Goal: Complete application form

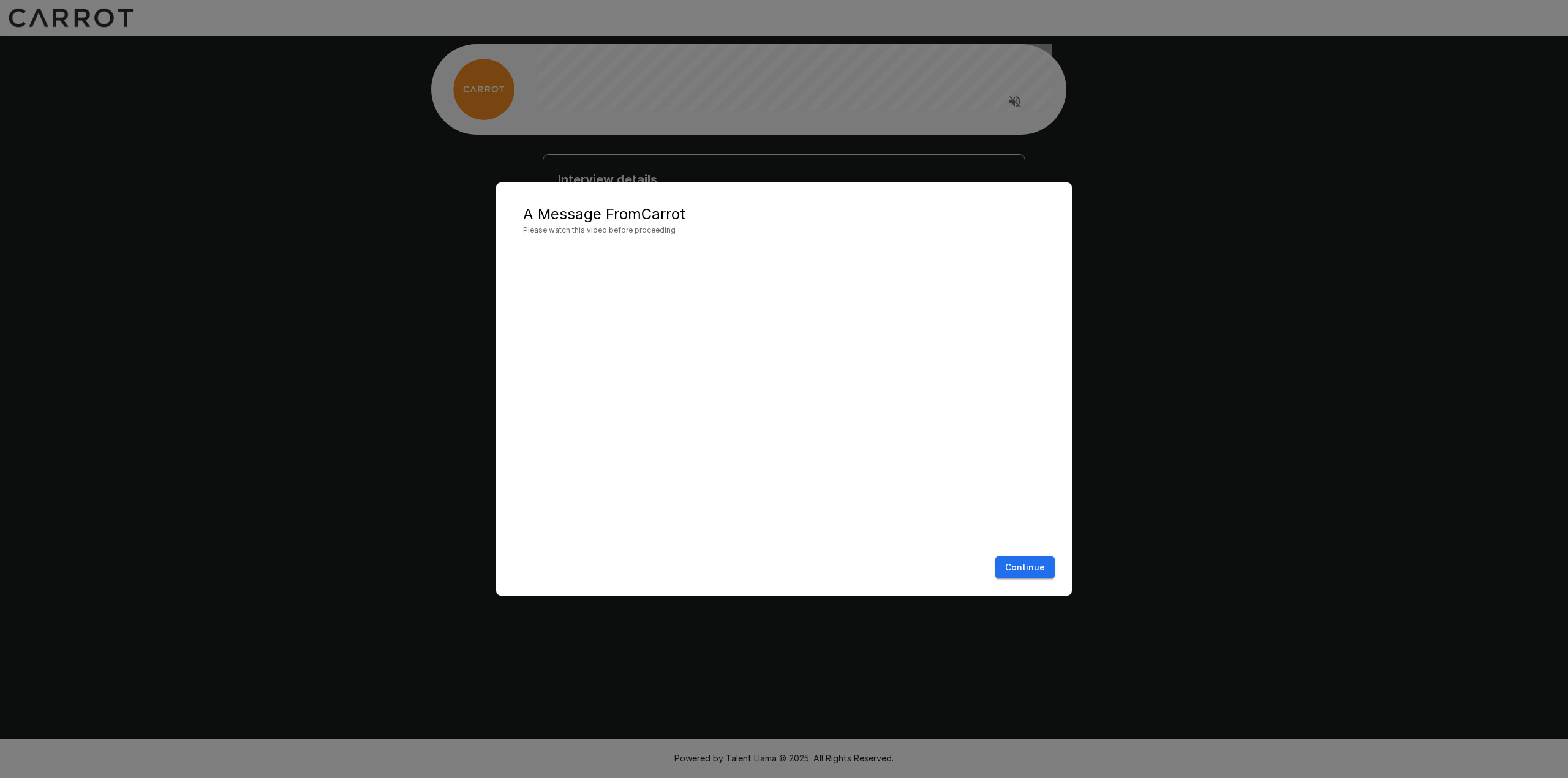
click at [1039, 565] on button "Continue" at bounding box center [1025, 568] width 60 height 23
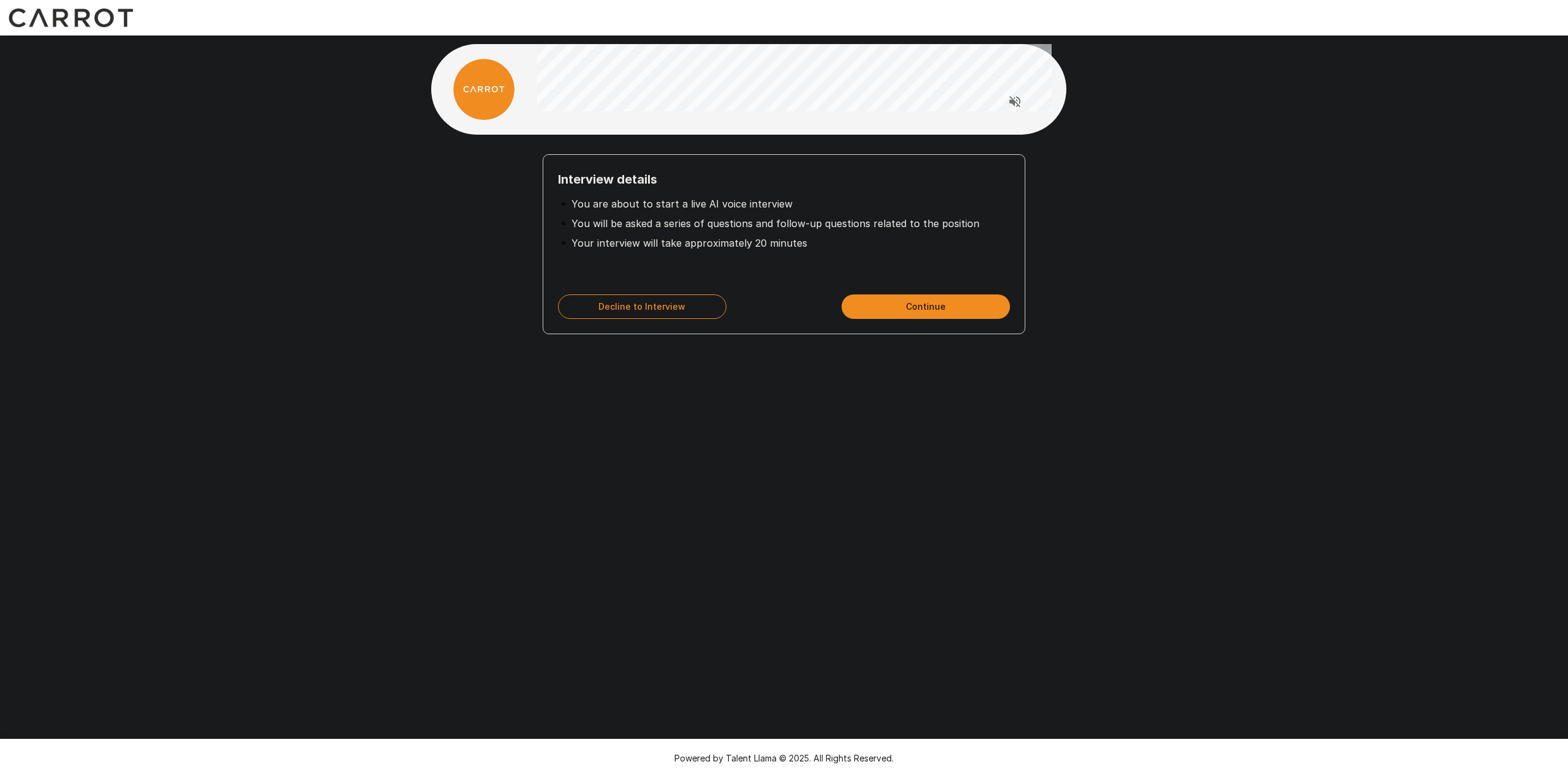
click at [907, 304] on button "Continue" at bounding box center [926, 307] width 169 height 25
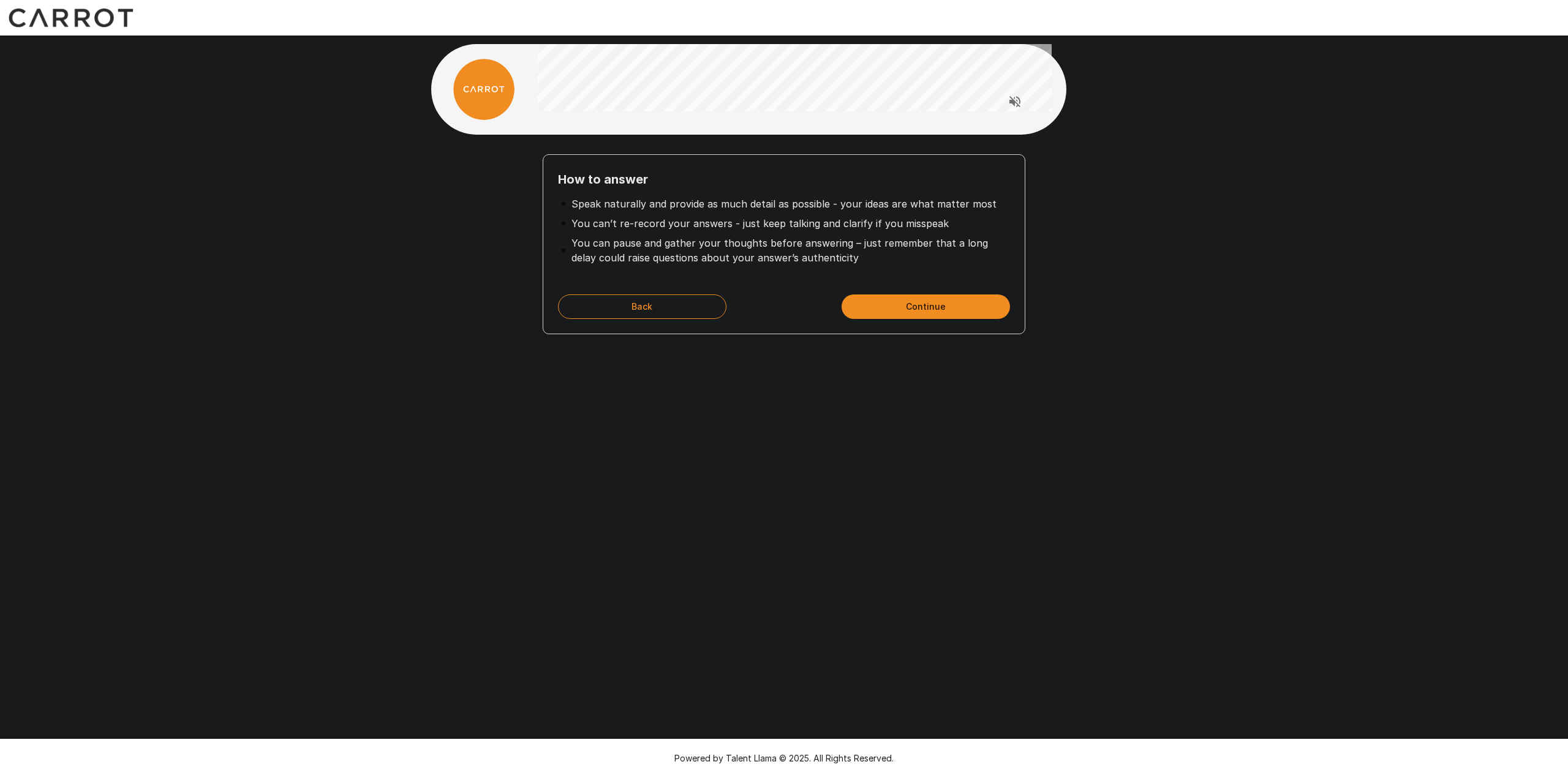
click at [921, 301] on button "Continue" at bounding box center [926, 307] width 169 height 25
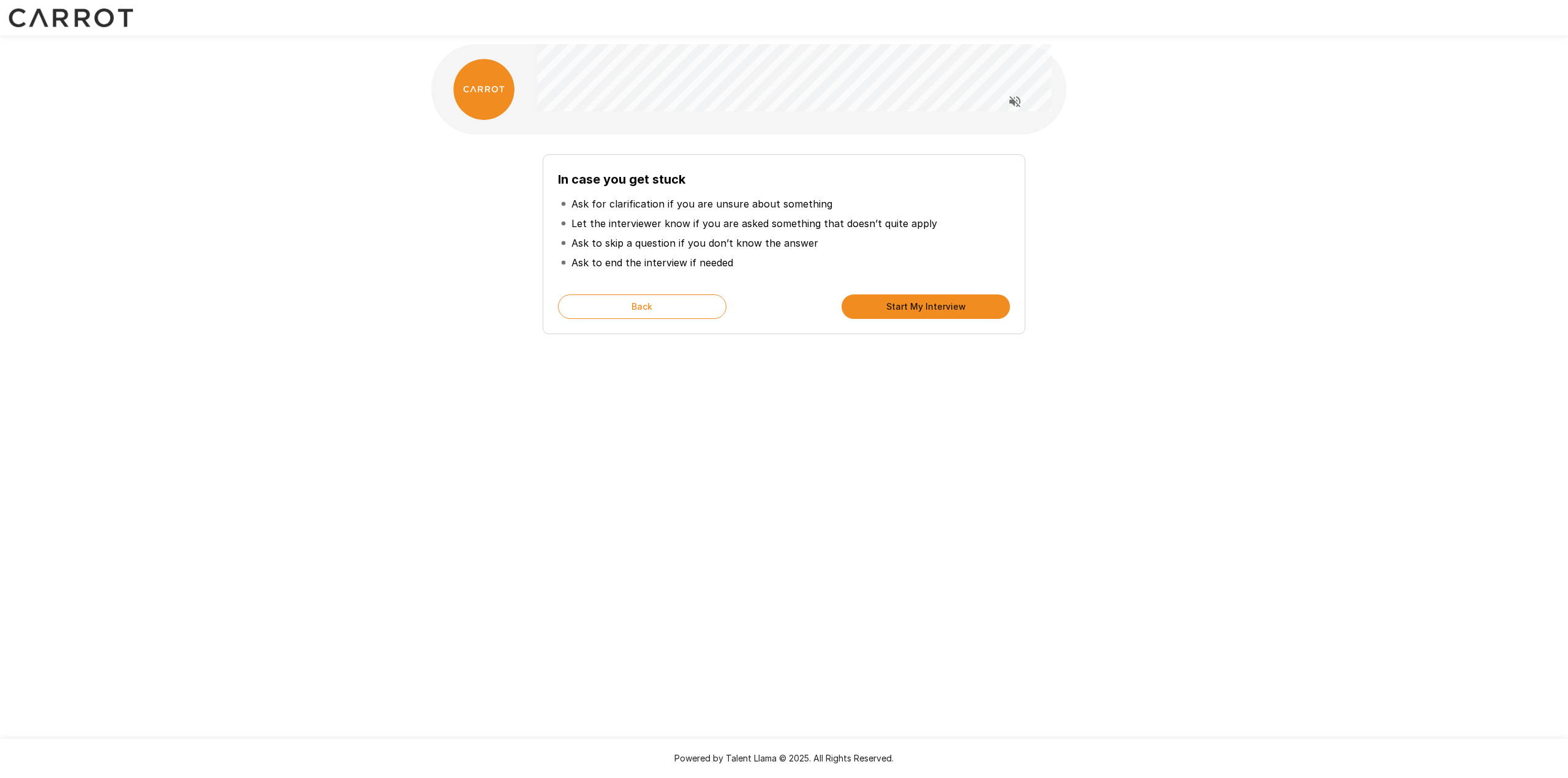
click at [993, 206] on li "Ask for clarification if you are unsure about something" at bounding box center [784, 204] width 452 height 20
drag, startPoint x: 806, startPoint y: 191, endPoint x: 826, endPoint y: 188, distance: 20.2
click at [826, 188] on div "In case you get stuck Ask for clarification if you are unsure about something L…" at bounding box center [784, 224] width 452 height 110
click at [791, 200] on p "Ask for clarification if you are unsure about something" at bounding box center [701, 204] width 261 height 15
click at [882, 304] on button "Start My Interview" at bounding box center [926, 307] width 169 height 25
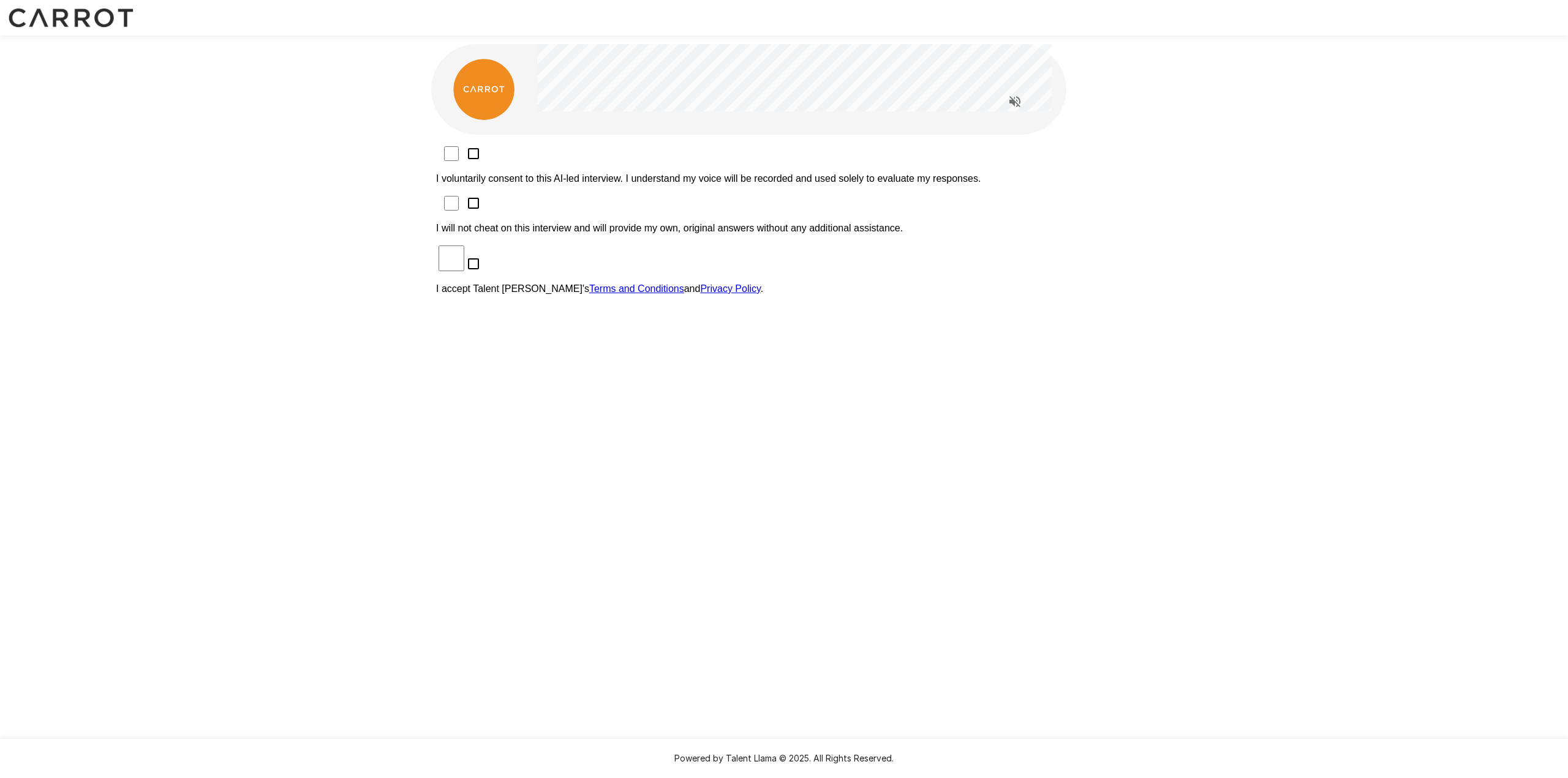
click at [646, 173] on p "I voluntarily consent to this AI-led interview. I understand my voice will be r…" at bounding box center [784, 178] width 696 height 11
click at [635, 223] on p "I will not cheat on this interview and will provide my own, original answers wi…" at bounding box center [784, 227] width 696 height 11
click at [600, 283] on p "I accept Talent Llama's Terms and Conditions and Privacy Policy ." at bounding box center [784, 288] width 696 height 11
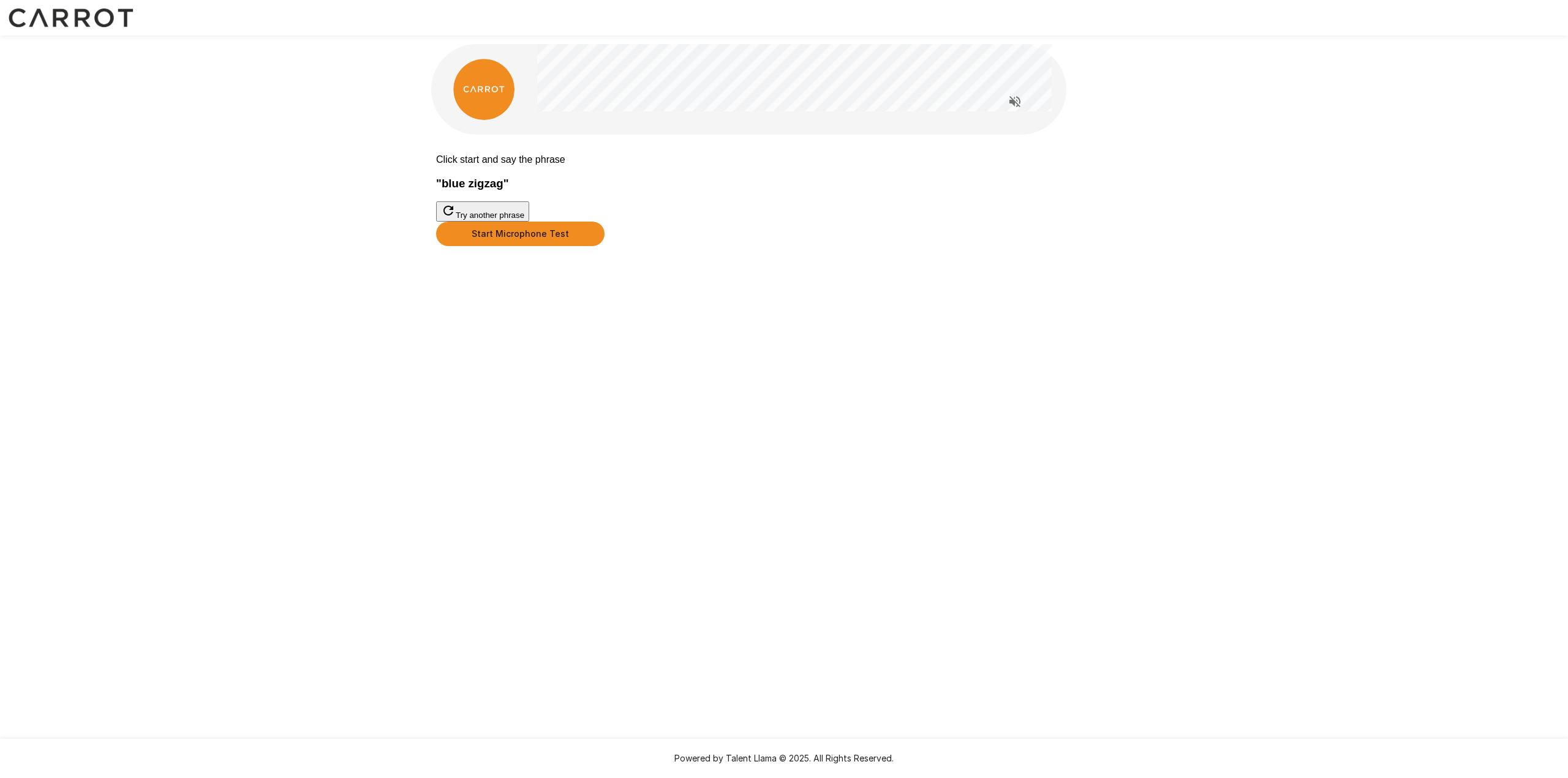
click at [605, 246] on button "Start Microphone Test" at bounding box center [520, 234] width 169 height 25
click at [498, 271] on button "Stop & Submit" at bounding box center [467, 265] width 62 height 13
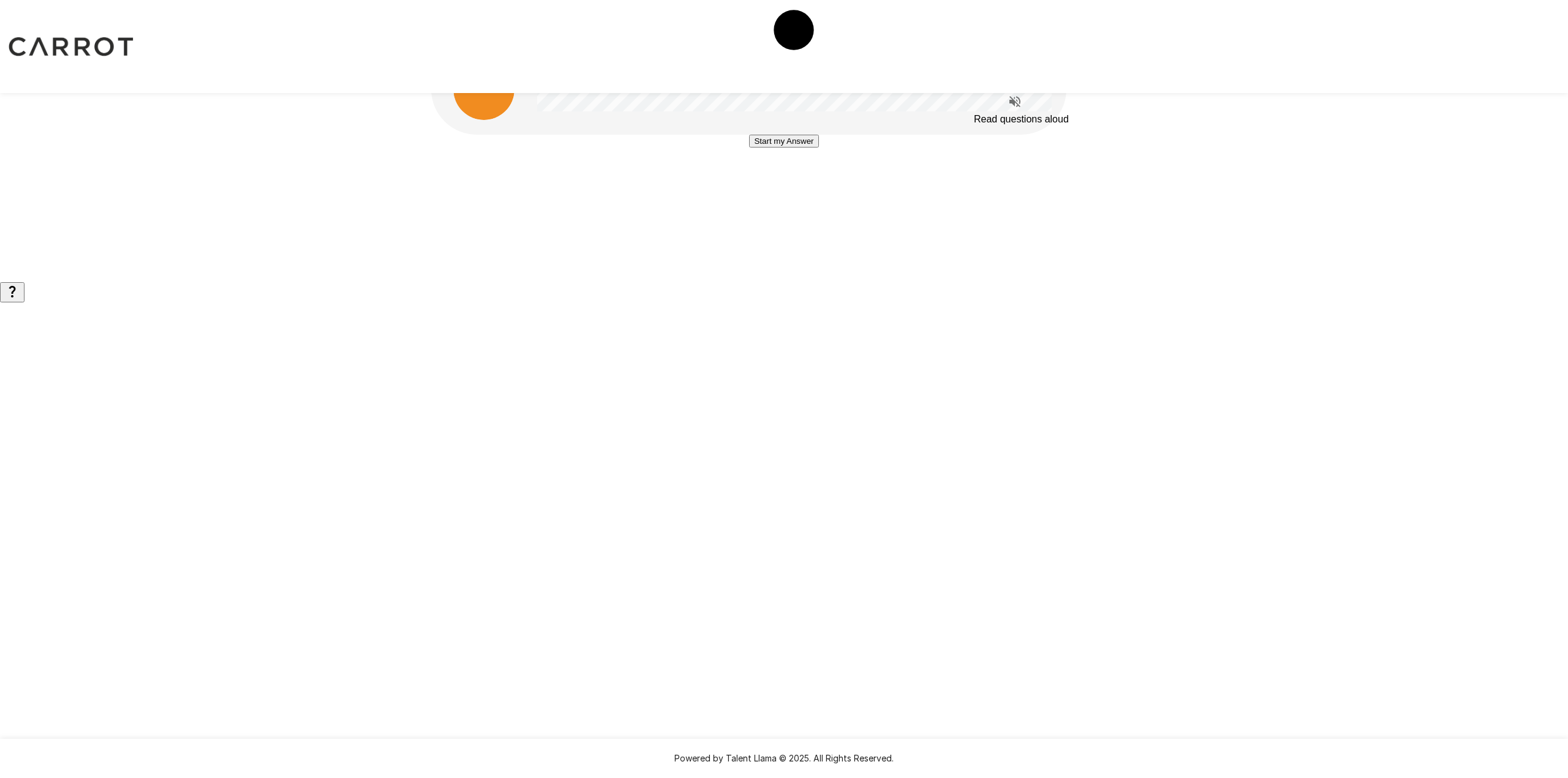
click at [1015, 106] on icon "Read questions aloud" at bounding box center [1015, 101] width 15 height 15
click at [791, 147] on button "Start my Answer" at bounding box center [783, 142] width 70 height 13
click at [778, 184] on button "Stop & Submit" at bounding box center [784, 178] width 62 height 13
click at [802, 147] on button "Start my Answer" at bounding box center [783, 142] width 70 height 13
click at [796, 184] on button "Stop & Submit" at bounding box center [784, 178] width 62 height 13
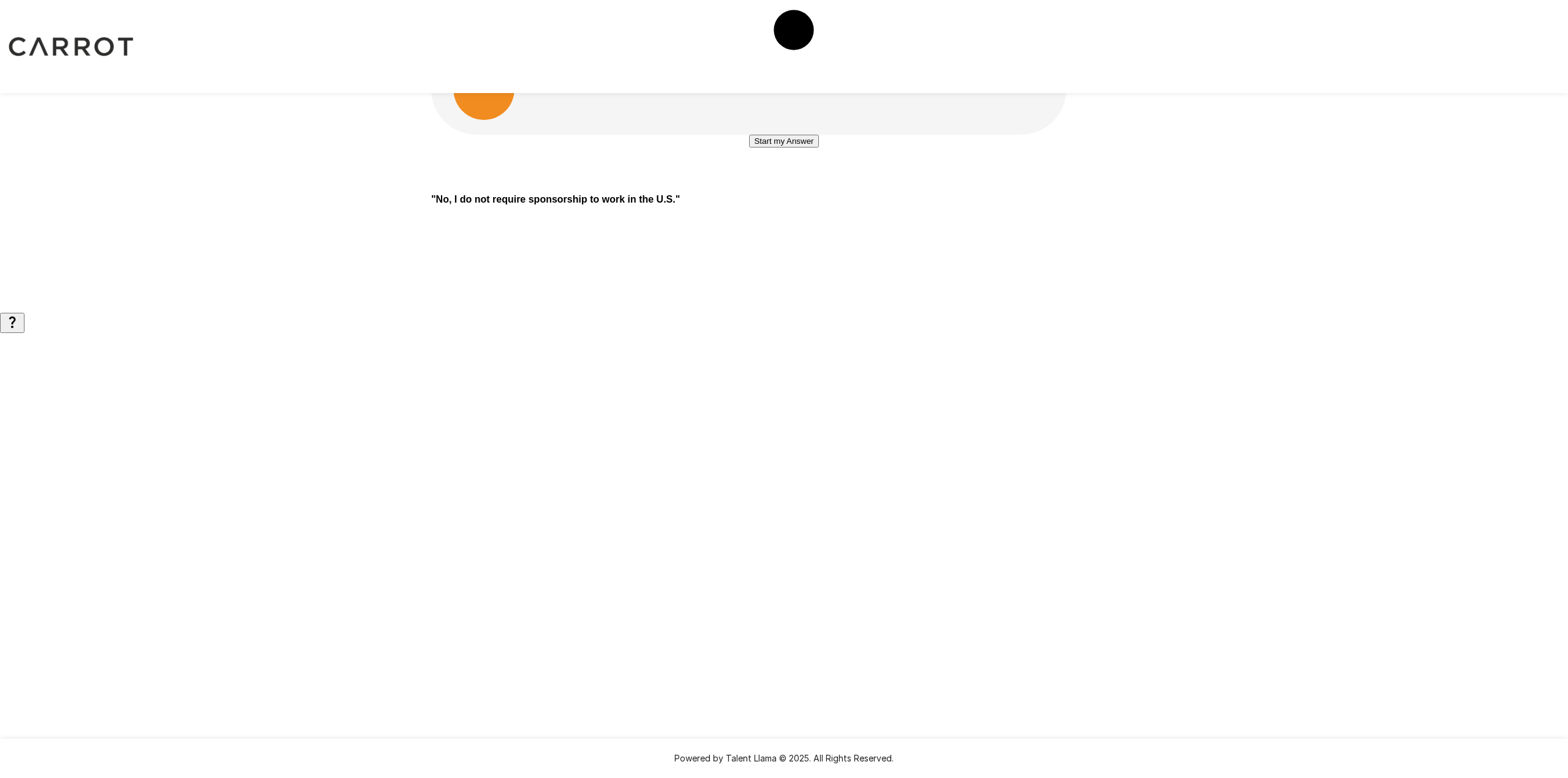
click at [791, 147] on button "Start my Answer" at bounding box center [783, 142] width 70 height 13
click at [806, 184] on button "Stop & Submit" at bounding box center [784, 178] width 62 height 13
click at [790, 147] on button "Start my Answer" at bounding box center [783, 142] width 70 height 13
click at [798, 184] on button "Stop & Submit" at bounding box center [784, 178] width 62 height 13
click at [789, 147] on button "Start my Answer" at bounding box center [783, 142] width 70 height 13
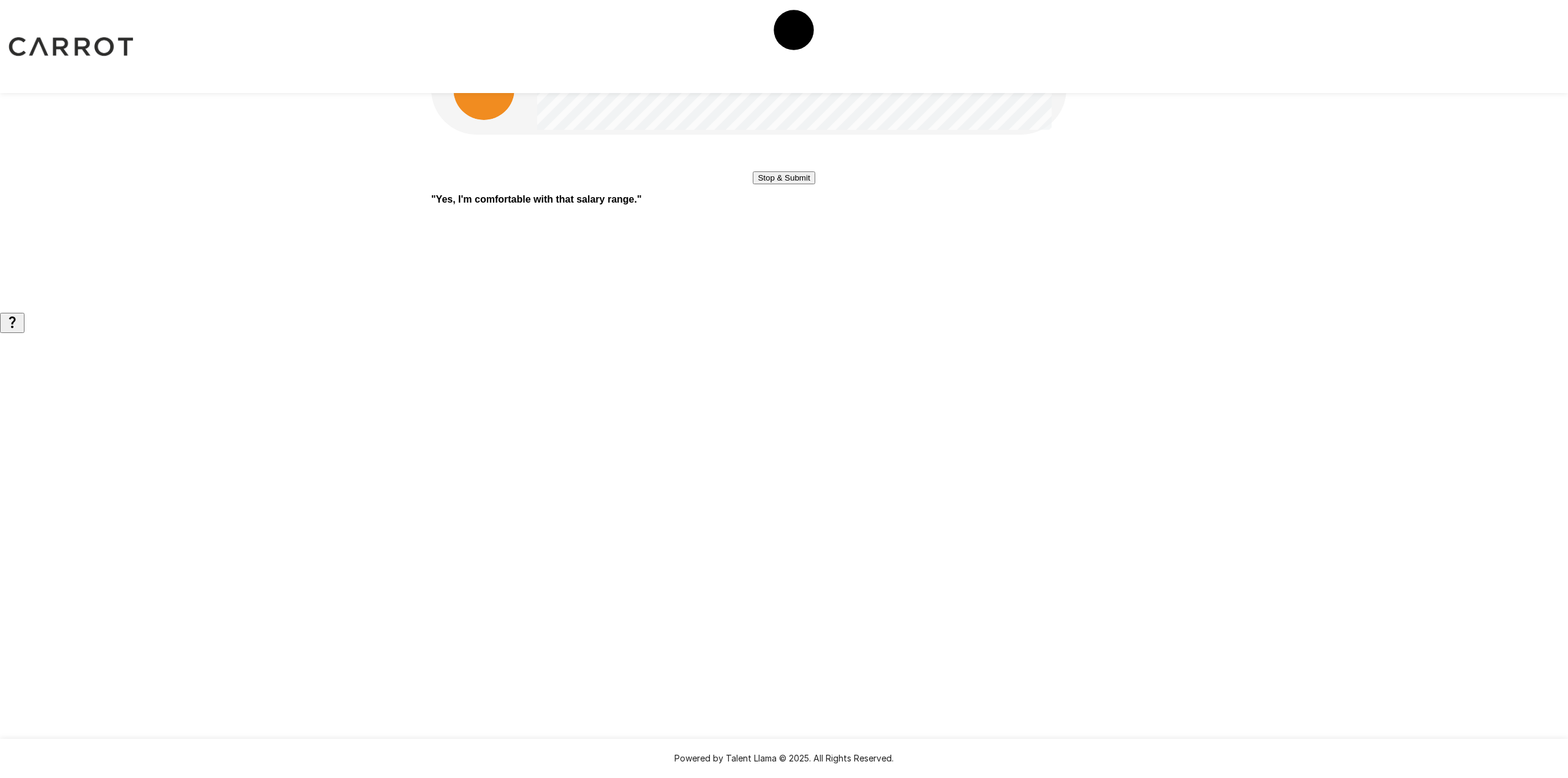
click at [804, 184] on button "Stop & Submit" at bounding box center [784, 178] width 62 height 13
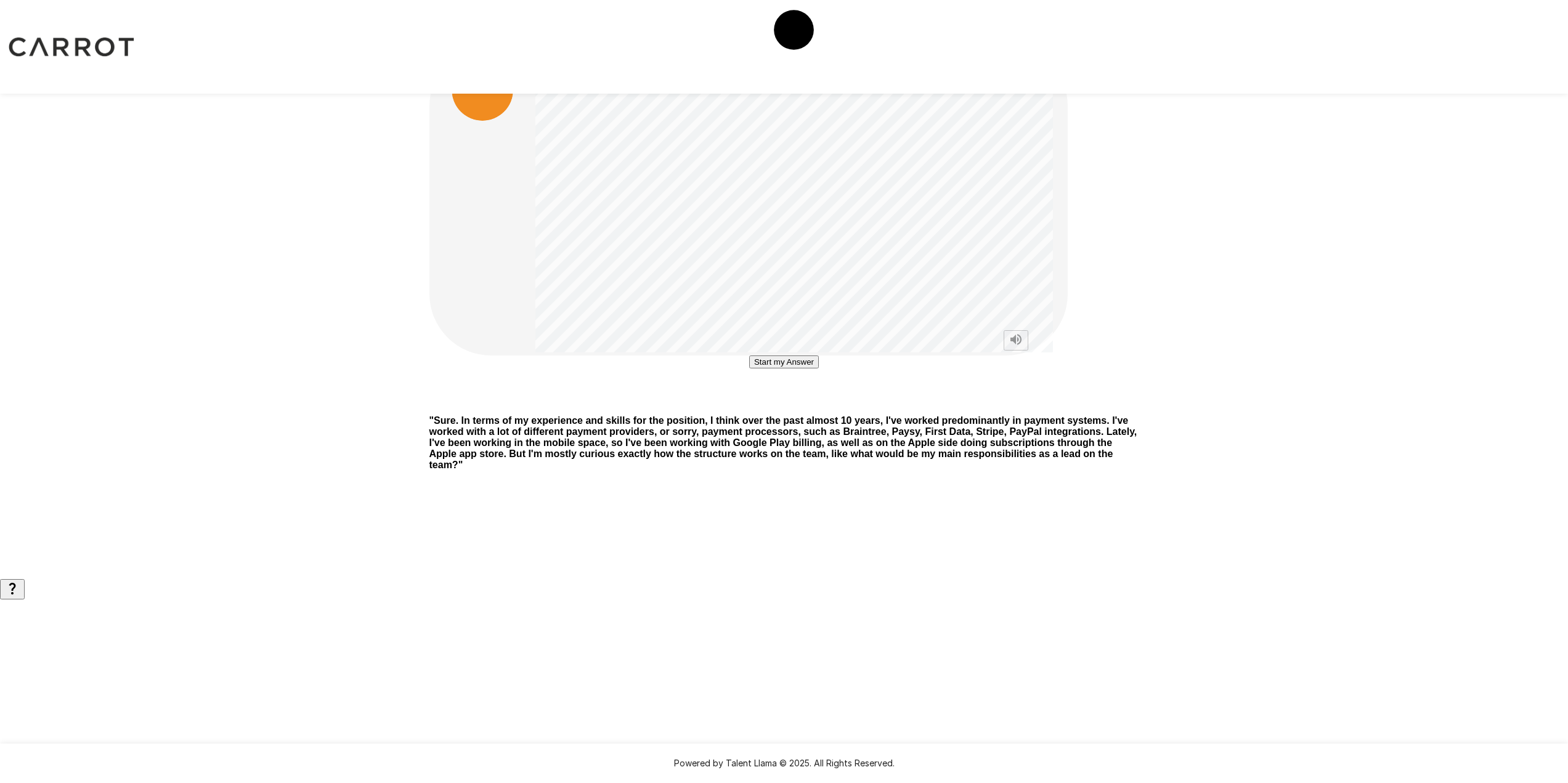
click at [796, 368] on button "Start my Answer" at bounding box center [784, 362] width 70 height 13
click at [805, 405] on button "Stop & Submit" at bounding box center [784, 399] width 63 height 13
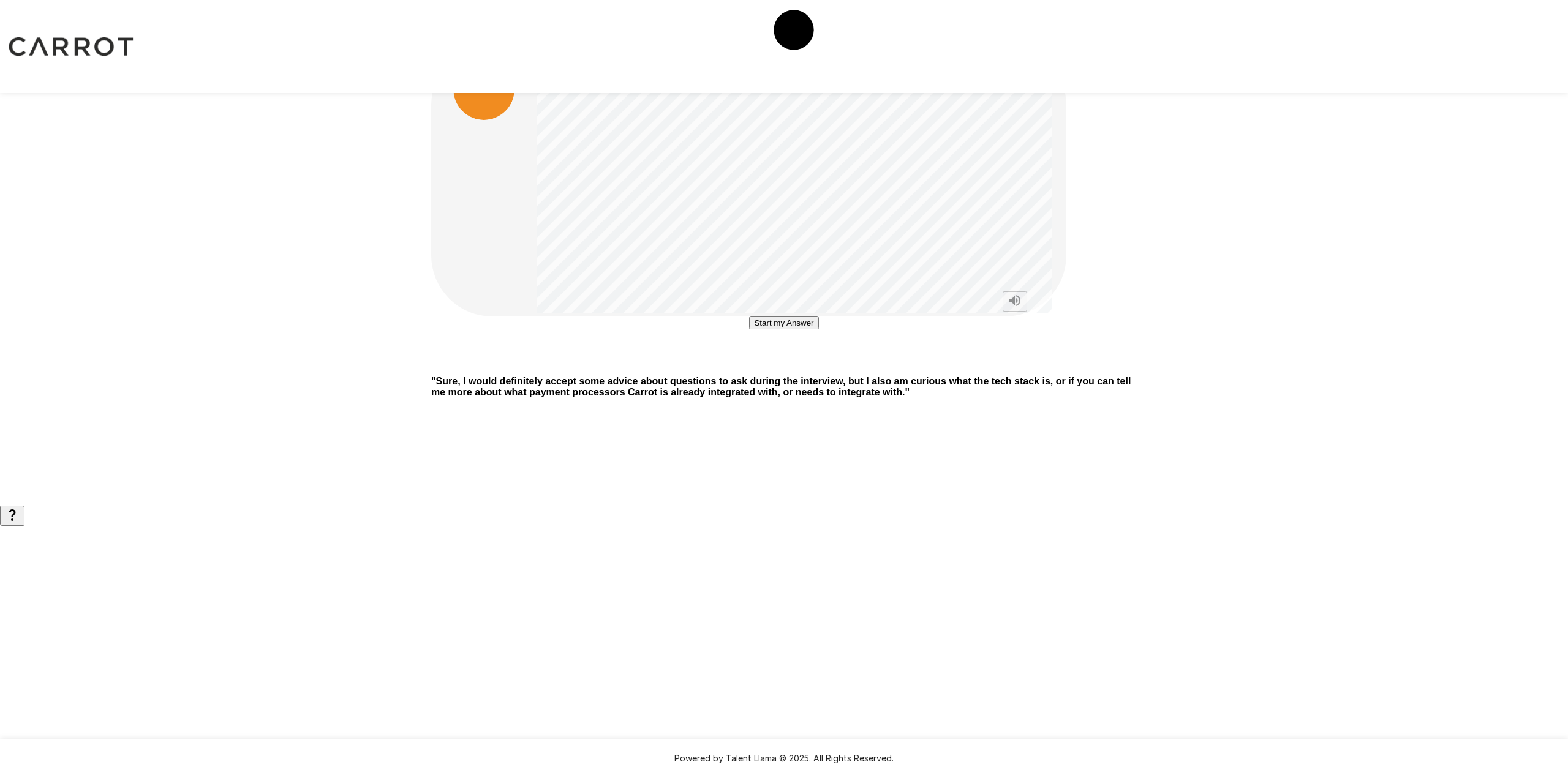
click at [784, 330] on button "Start my Answer" at bounding box center [783, 323] width 70 height 13
click at [814, 366] on button "Stop & Submit" at bounding box center [784, 360] width 62 height 13
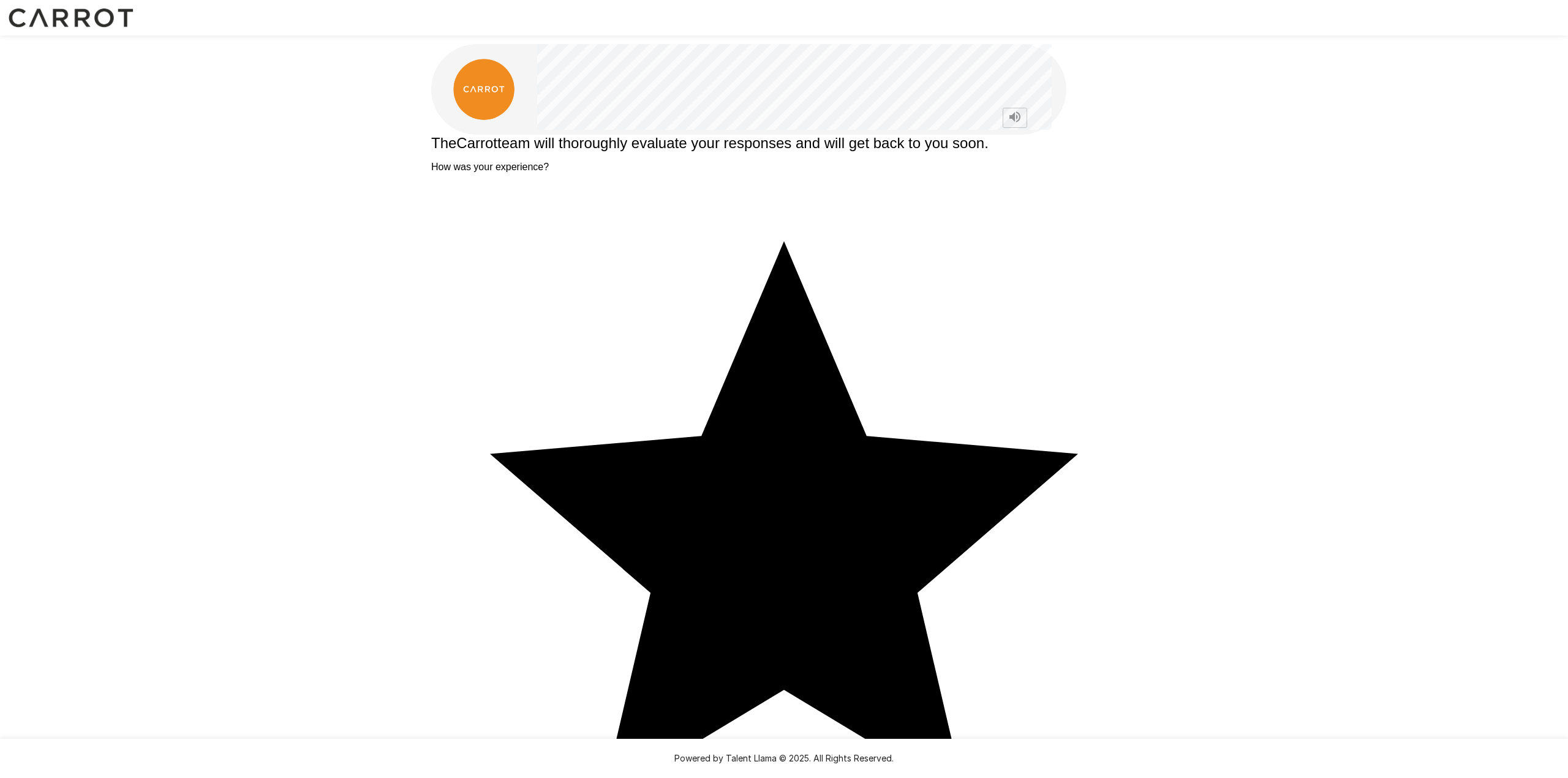
type textarea "**********"
